Goal: Transaction & Acquisition: Purchase product/service

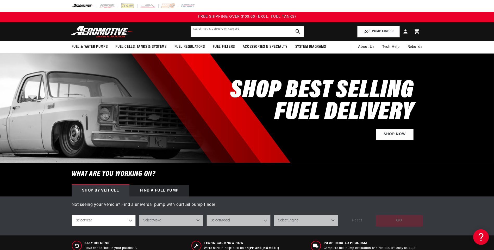
click at [197, 31] on input "text" at bounding box center [246, 31] width 113 height 11
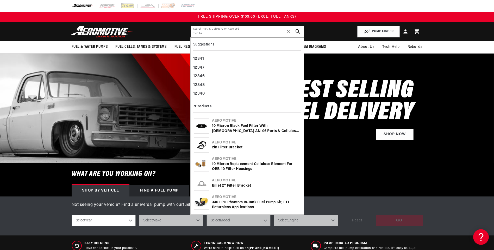
type input "12347"
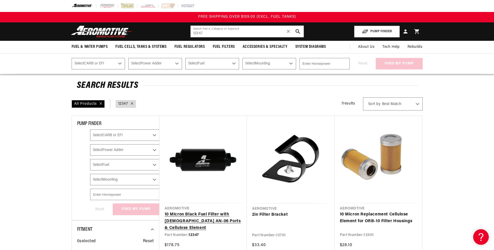
click at [195, 212] on link "10 Micron Black Fuel Filter with [DEMOGRAPHIC_DATA] AN-06 Ports & Cellulose Ele…" at bounding box center [202, 222] width 77 height 20
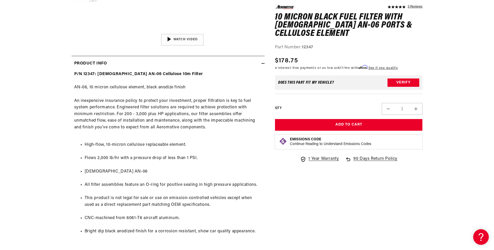
scroll to position [286, 0]
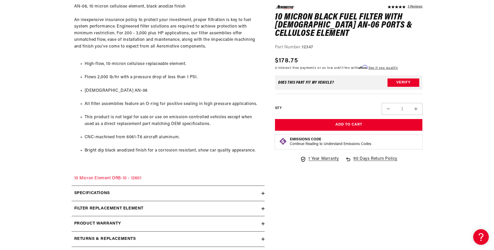
click at [260, 194] on div "Specifications" at bounding box center [167, 193] width 190 height 7
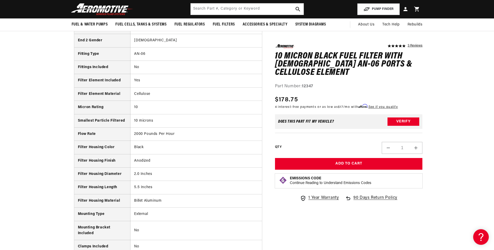
scroll to position [598, 0]
